Goal: Information Seeking & Learning: Learn about a topic

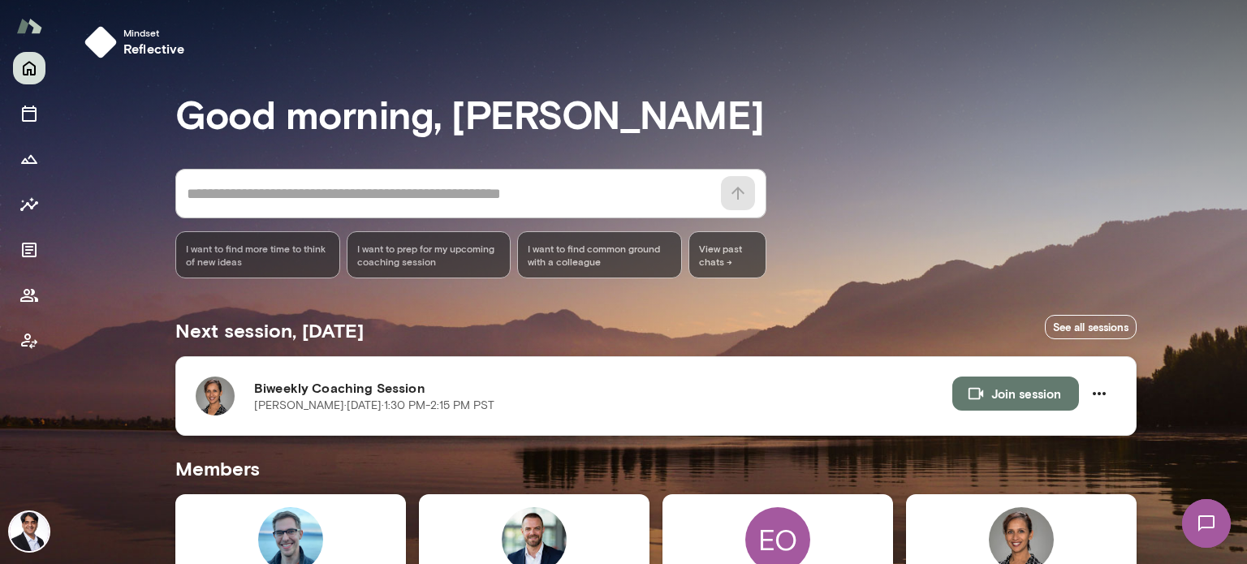
click at [372, 391] on h6 "Biweekly Coaching Session" at bounding box center [603, 387] width 698 height 19
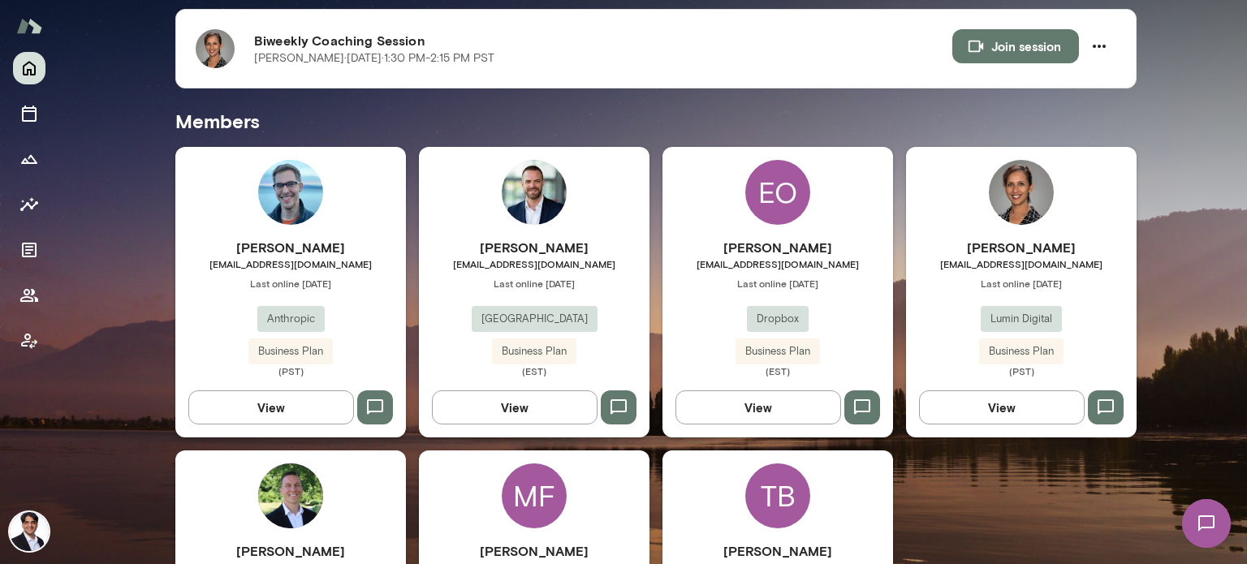
scroll to position [318, 0]
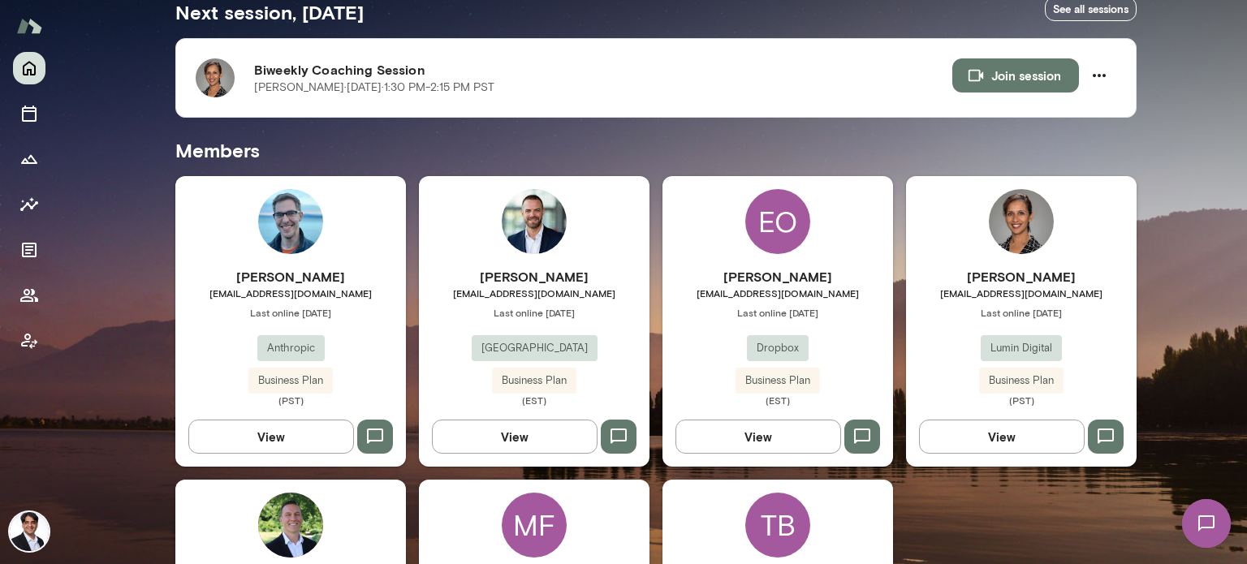
click at [1060, 278] on h6 "[PERSON_NAME]" at bounding box center [1021, 276] width 231 height 19
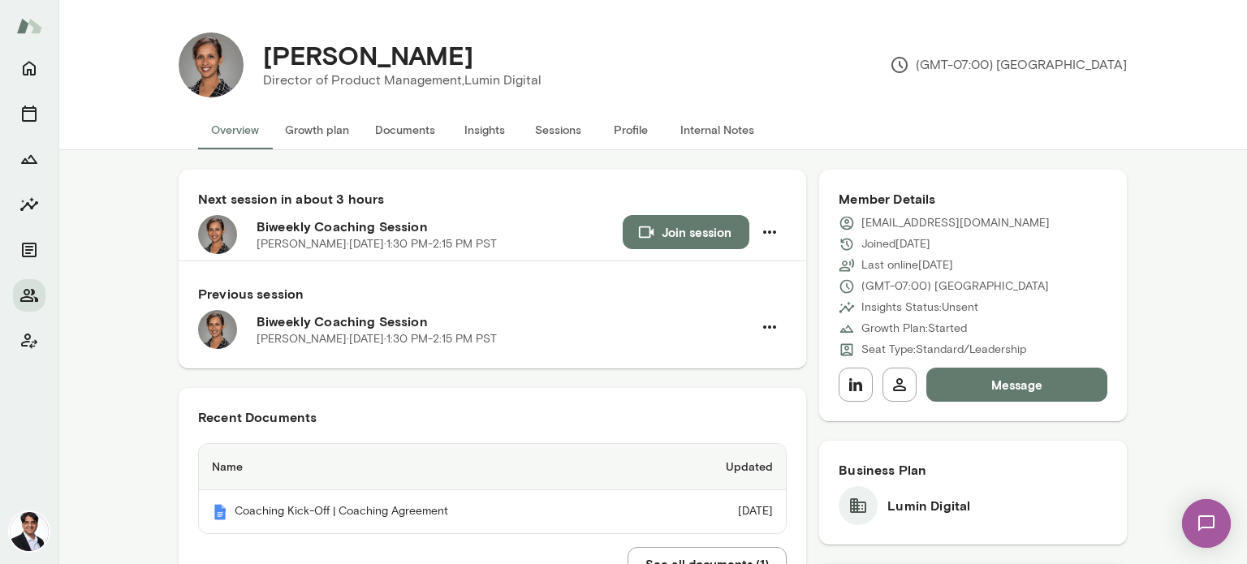
click at [325, 130] on button "Growth plan" at bounding box center [317, 129] width 90 height 39
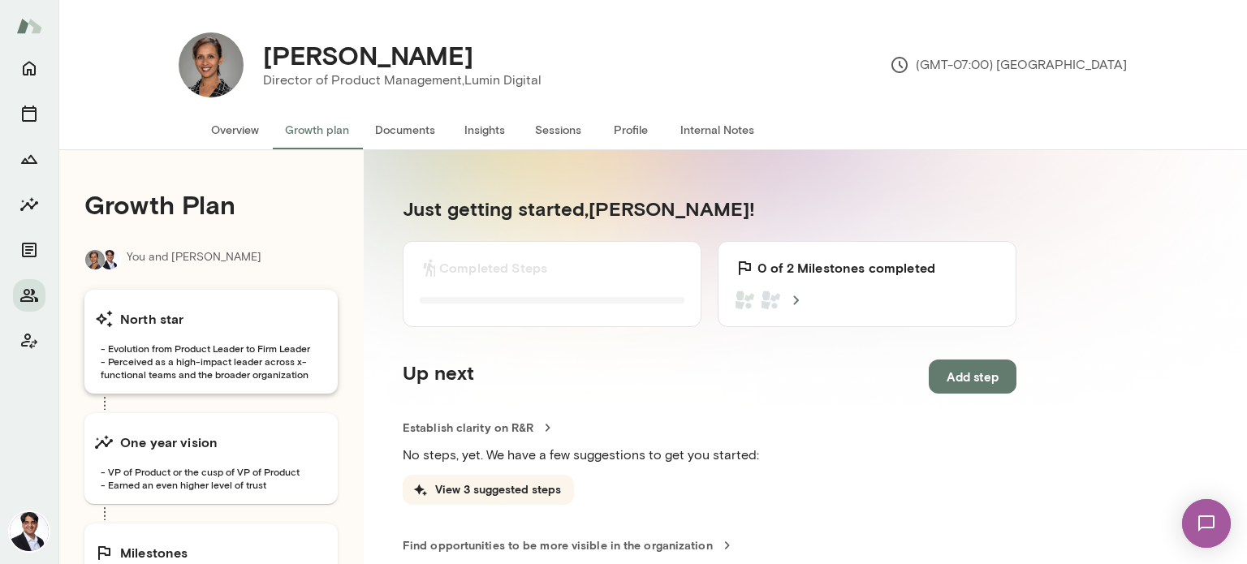
click at [183, 371] on span "- Evolution from Product Leader to Firm Leader - Perceived as a high-impact lea…" at bounding box center [211, 361] width 234 height 39
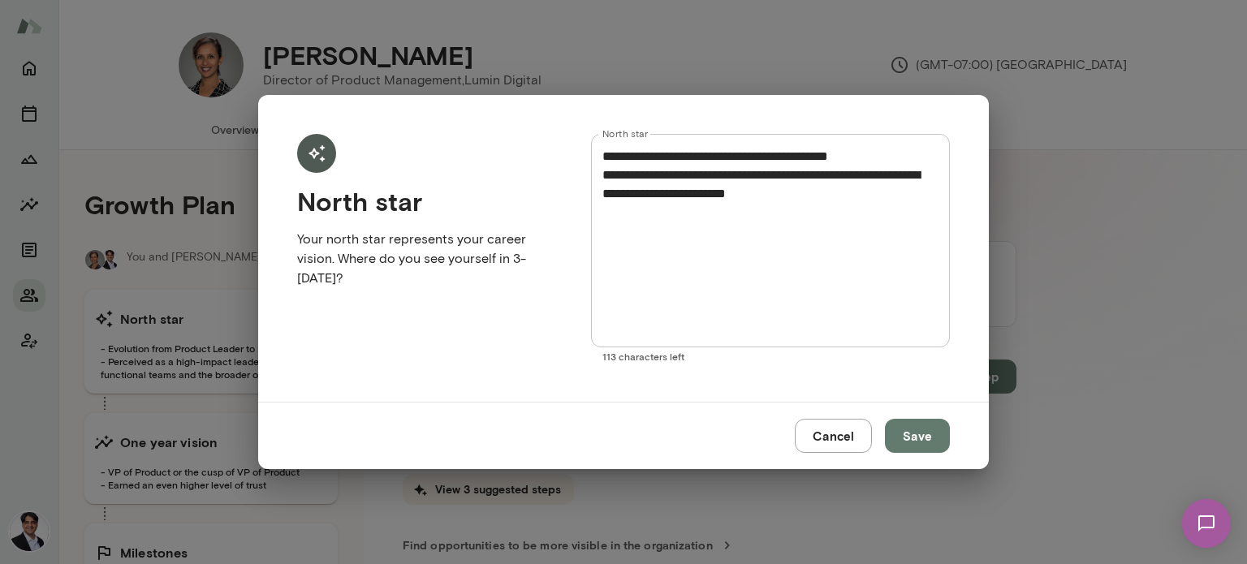
click at [853, 442] on button "Cancel" at bounding box center [833, 436] width 77 height 34
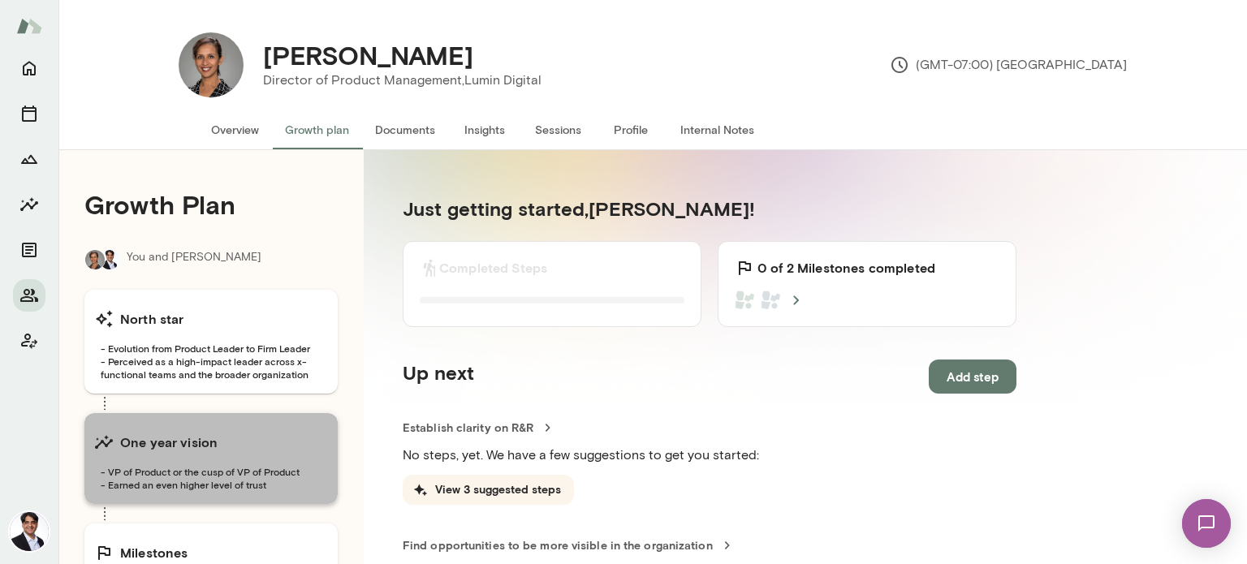
click at [161, 449] on h6 "One year vision" at bounding box center [168, 442] width 97 height 19
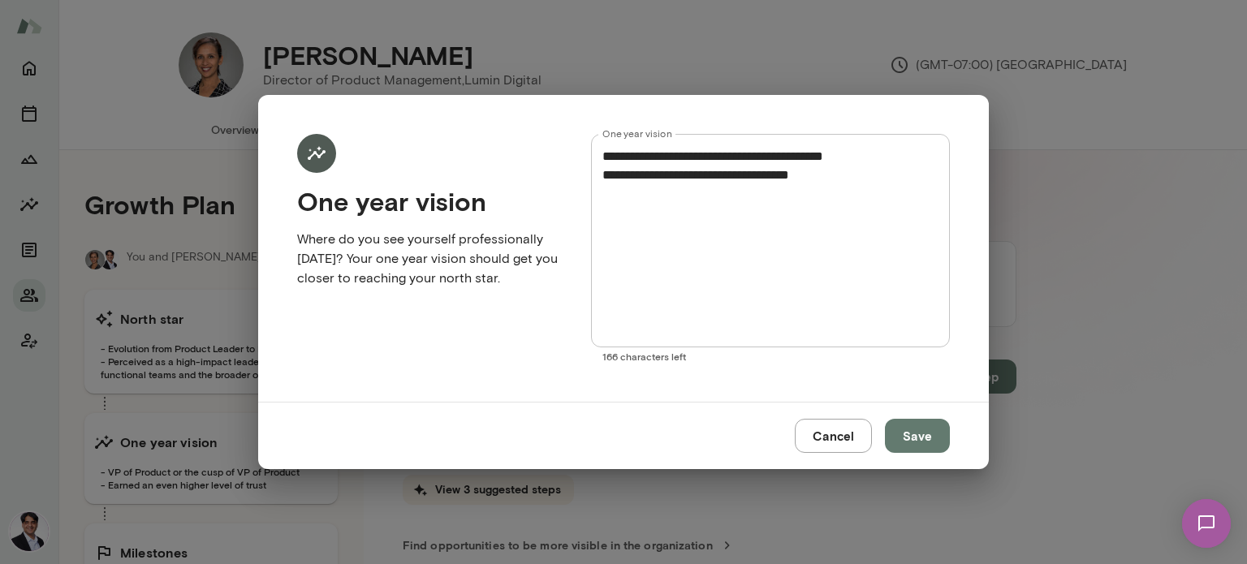
click at [822, 437] on button "Cancel" at bounding box center [833, 436] width 77 height 34
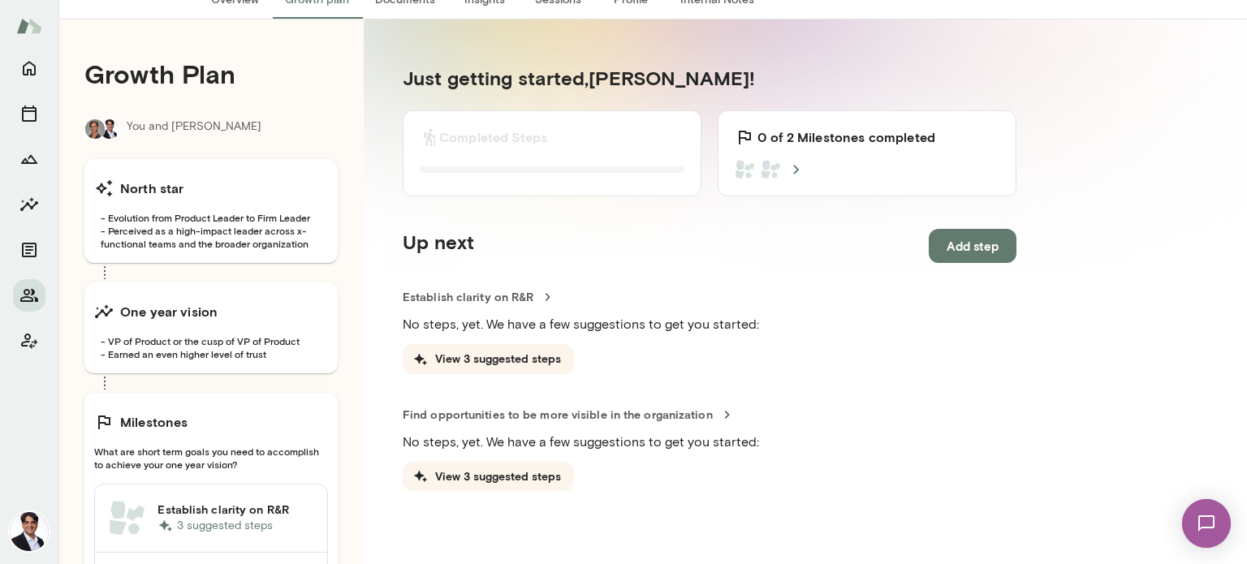
scroll to position [244, 0]
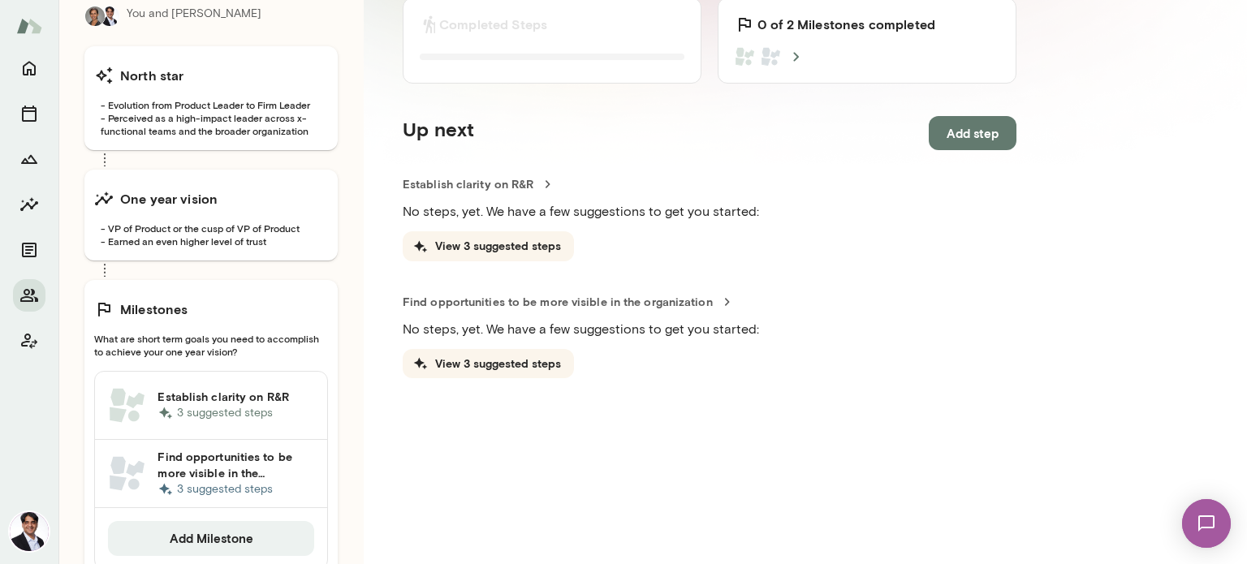
click at [222, 397] on h6 "Establish clarity on R&R" at bounding box center [235, 397] width 157 height 16
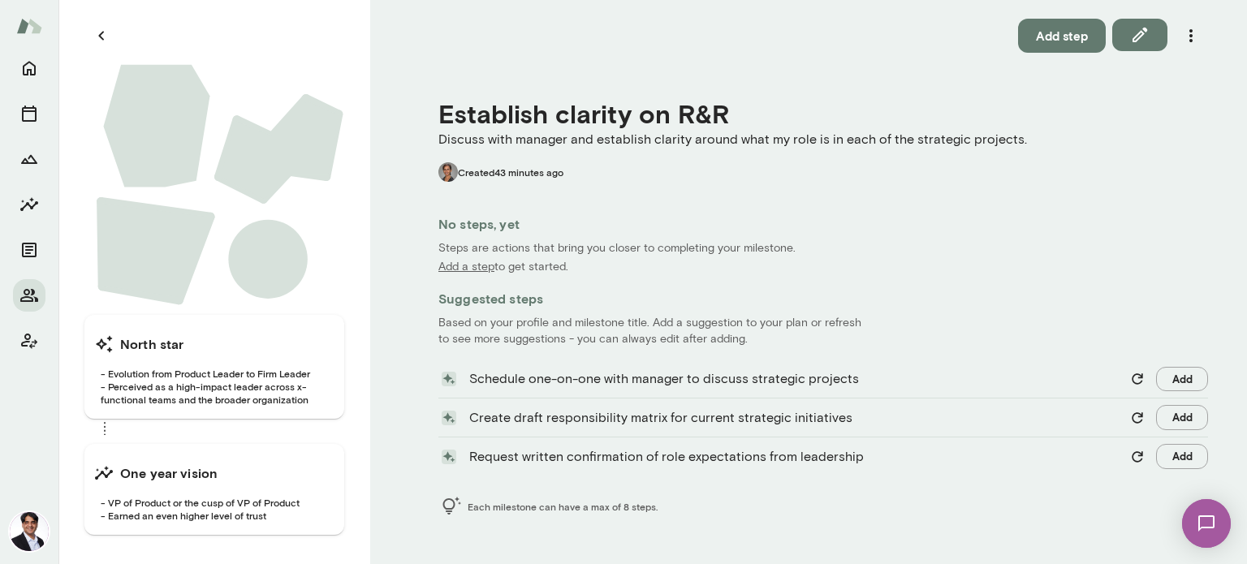
scroll to position [179, 0]
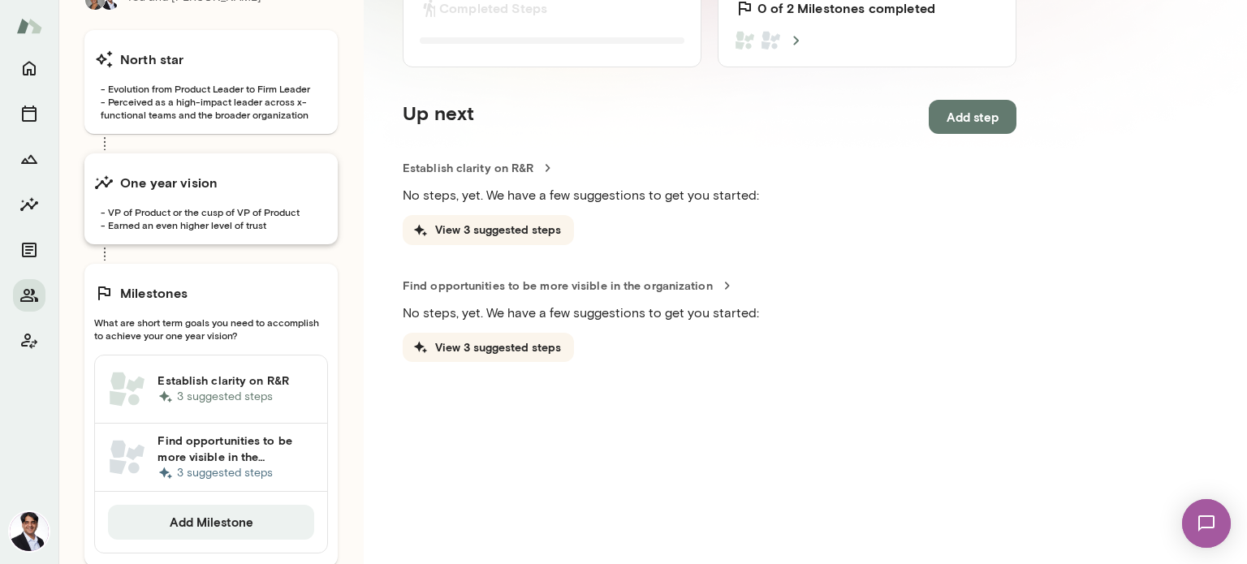
scroll to position [300, 0]
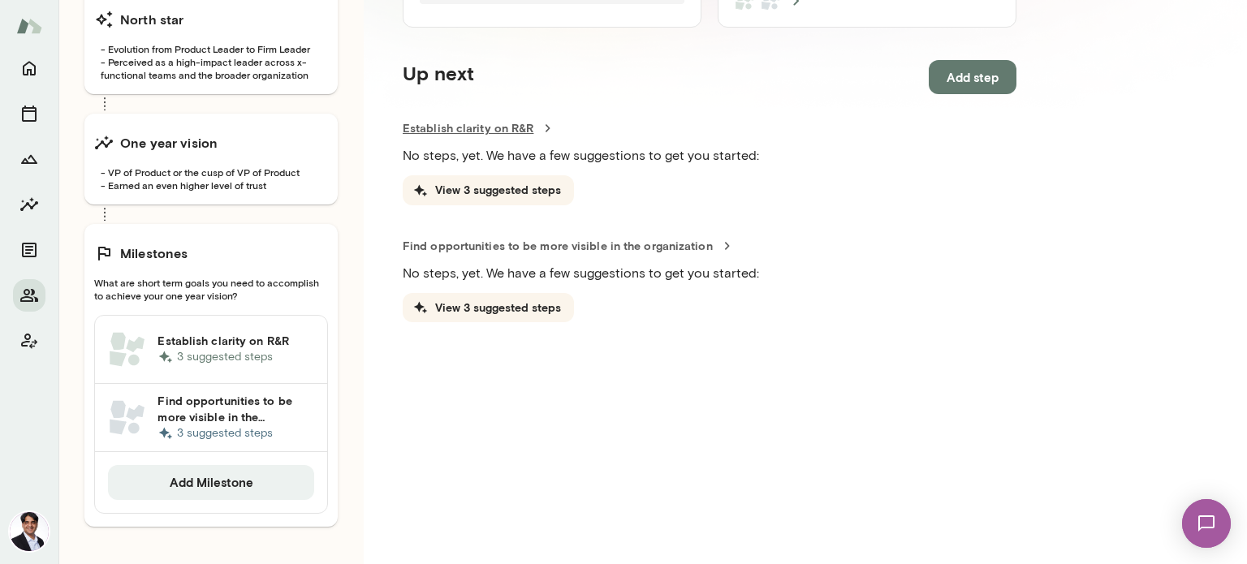
click at [546, 127] on icon at bounding box center [548, 128] width 4 height 7
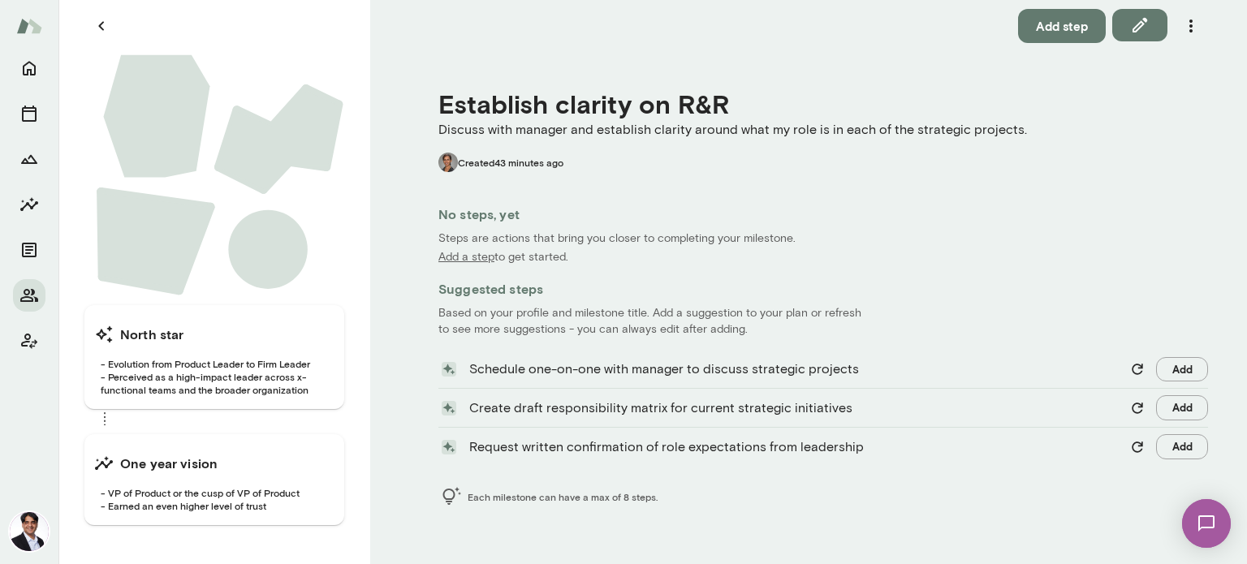
scroll to position [179, 0]
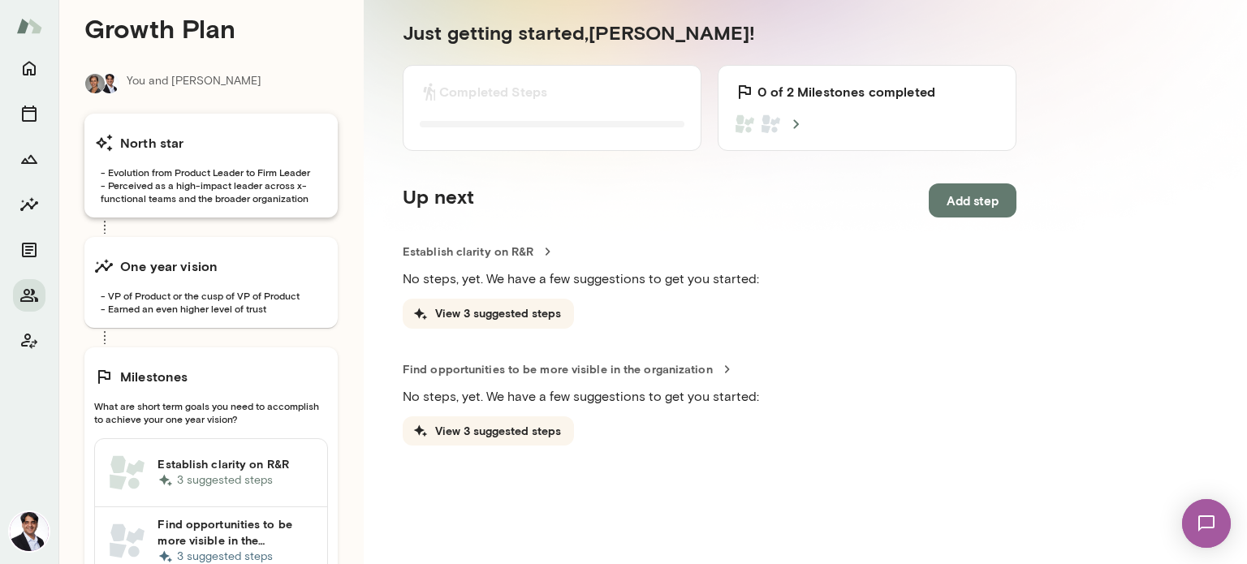
scroll to position [244, 0]
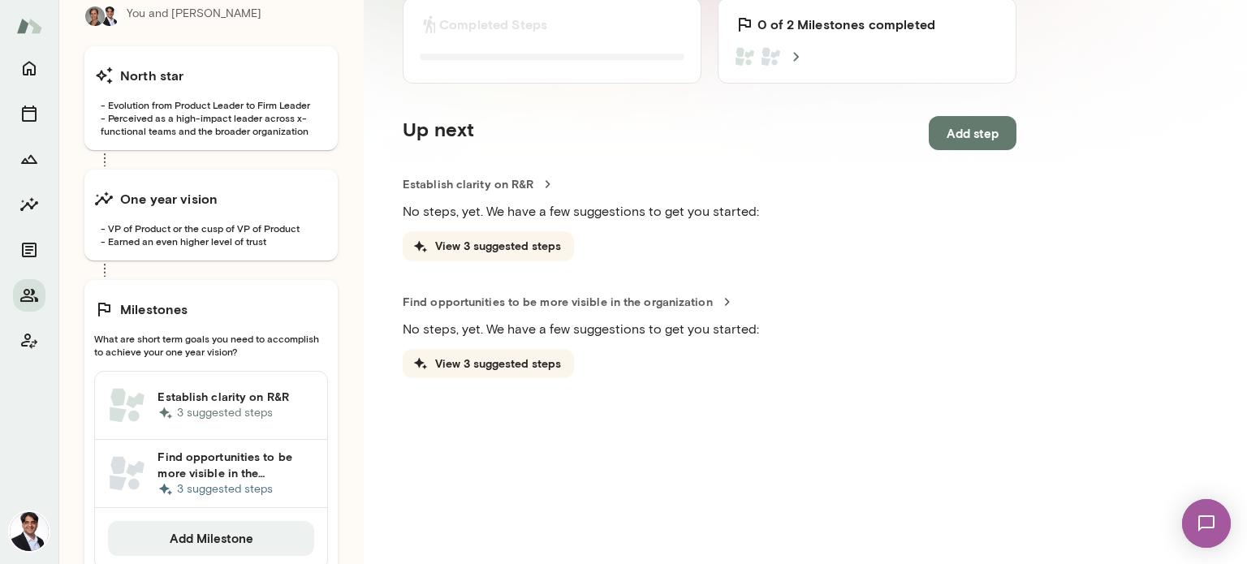
click at [221, 475] on h6 "Find opportunities to be more visible in the organization" at bounding box center [235, 465] width 157 height 32
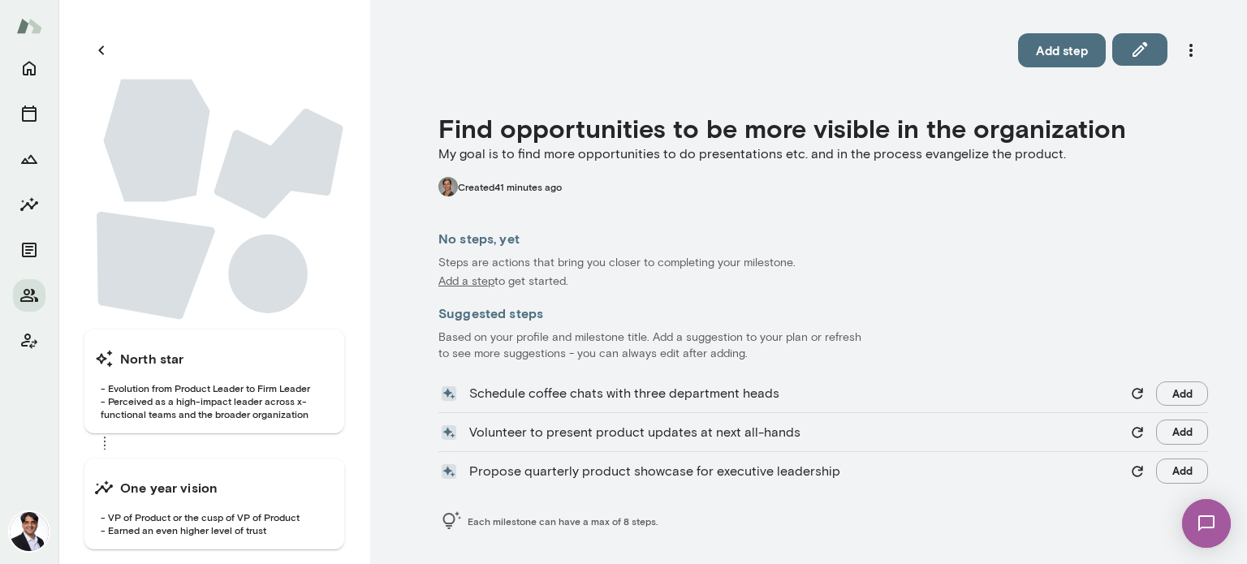
scroll to position [179, 0]
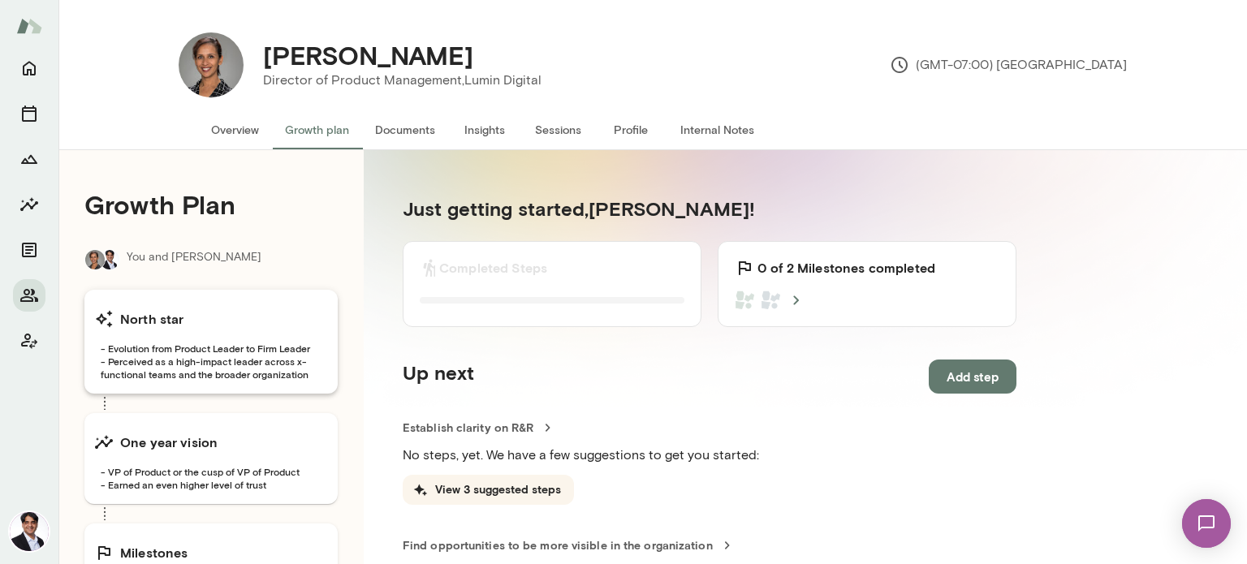
scroll to position [300, 0]
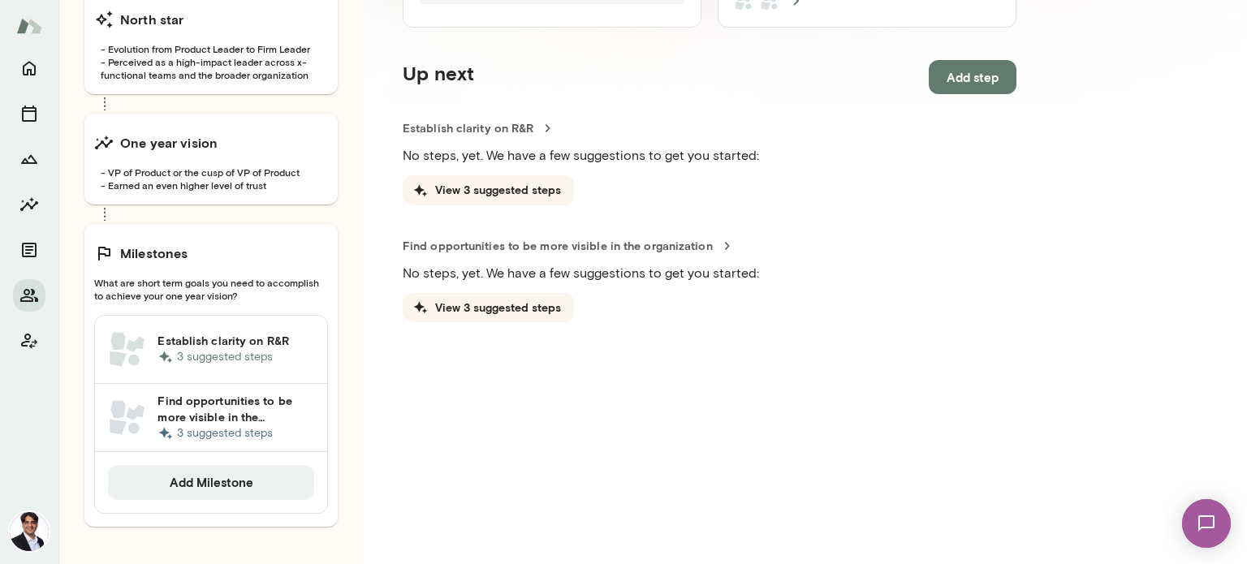
click at [212, 337] on h6 "Establish clarity on R&R" at bounding box center [235, 341] width 157 height 16
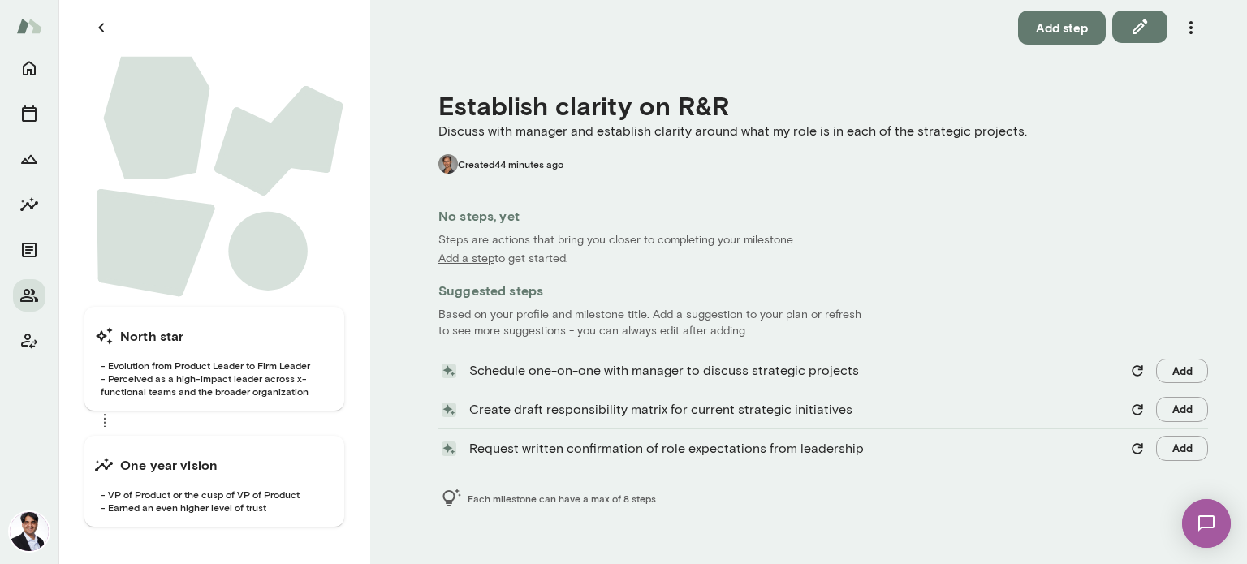
scroll to position [97, 0]
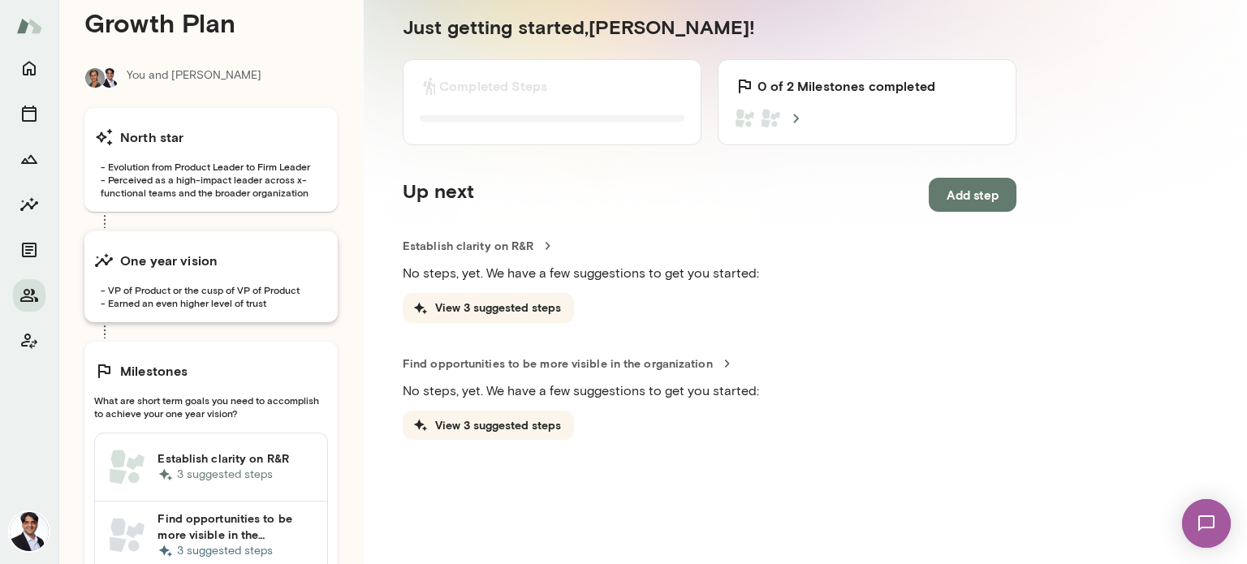
scroll to position [300, 0]
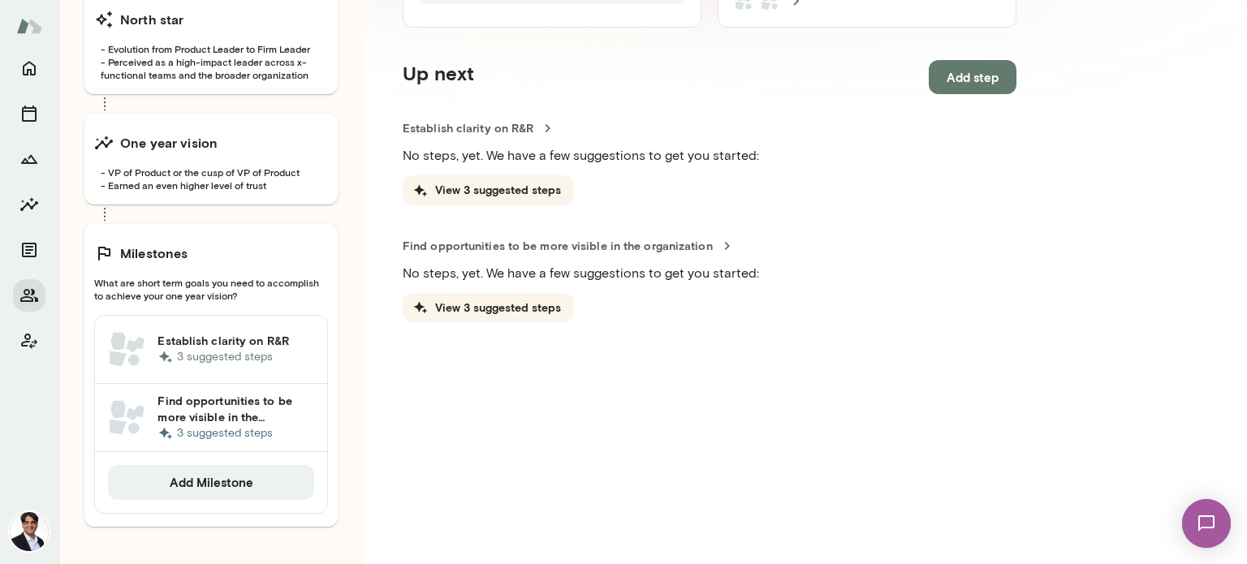
click at [216, 339] on h6 "Establish clarity on R&R" at bounding box center [235, 341] width 157 height 16
